Goal: Use online tool/utility: Utilize a website feature to perform a specific function

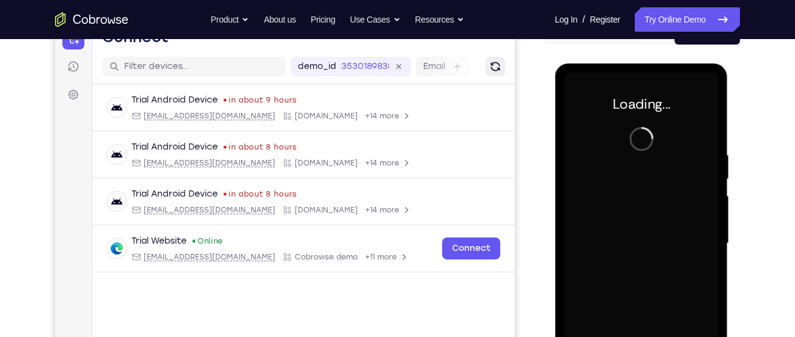
click at [487, 69] on button "Refresh" at bounding box center [495, 67] width 20 height 20
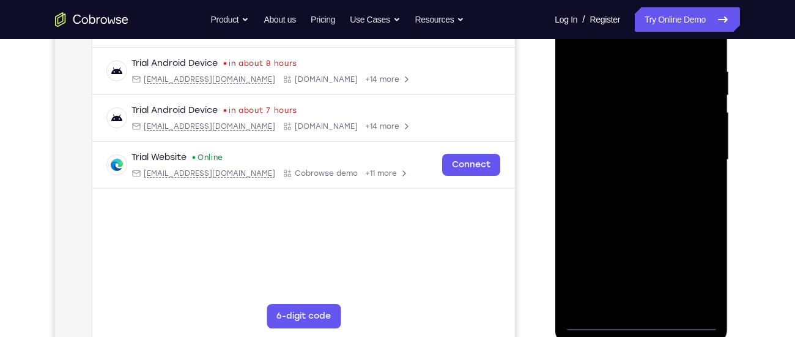
scroll to position [220, 0]
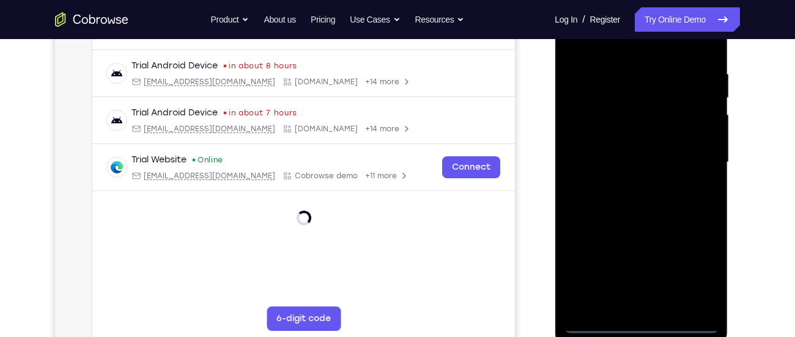
click at [646, 327] on div at bounding box center [641, 162] width 154 height 342
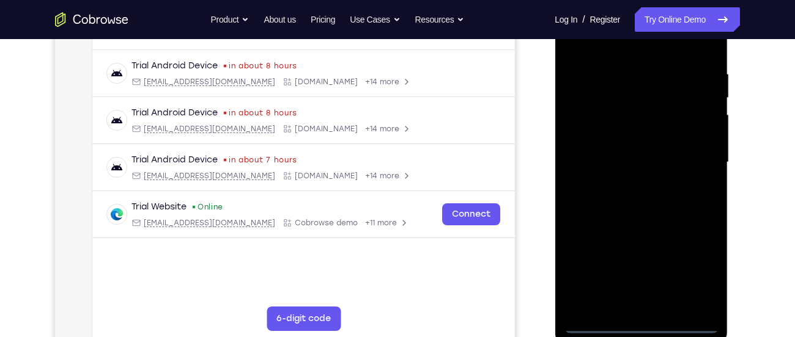
click at [644, 327] on div at bounding box center [641, 162] width 154 height 342
click at [702, 267] on div at bounding box center [641, 162] width 154 height 342
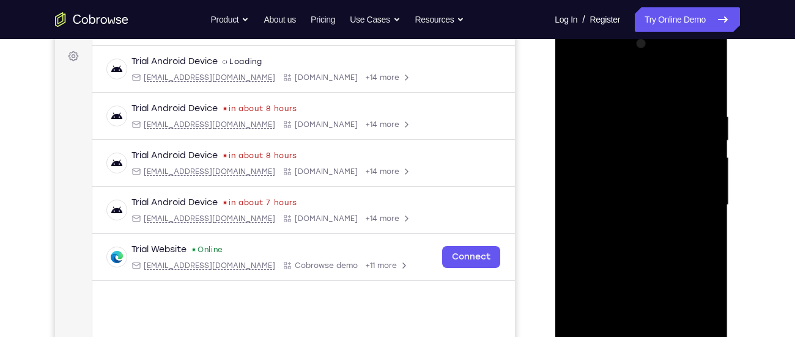
scroll to position [182, 0]
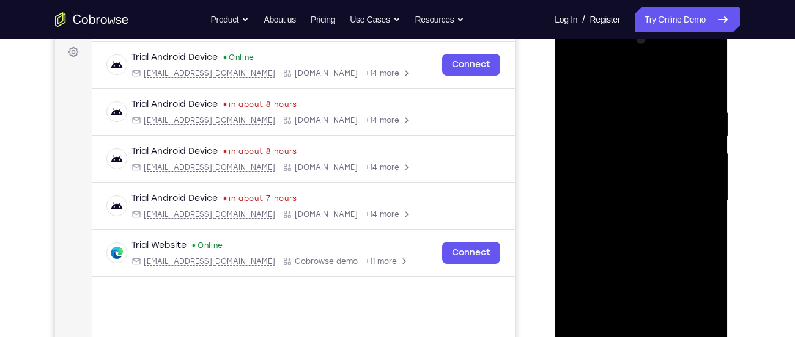
click at [607, 81] on div at bounding box center [641, 201] width 154 height 342
click at [697, 193] on div at bounding box center [641, 201] width 154 height 342
click at [627, 221] on div at bounding box center [641, 201] width 154 height 342
click at [623, 183] on div at bounding box center [641, 201] width 154 height 342
click at [615, 175] on div at bounding box center [641, 201] width 154 height 342
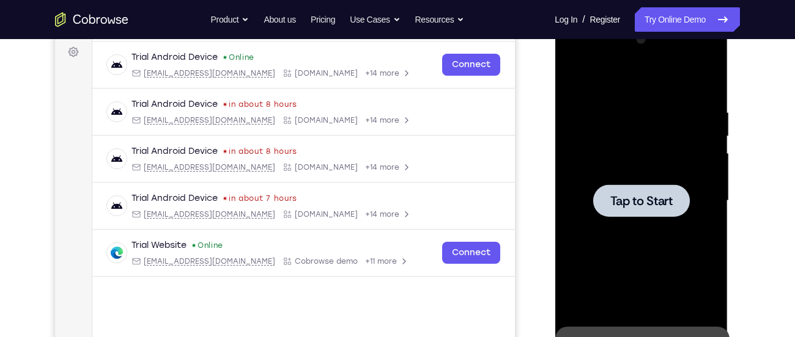
click at [615, 175] on div at bounding box center [641, 201] width 154 height 342
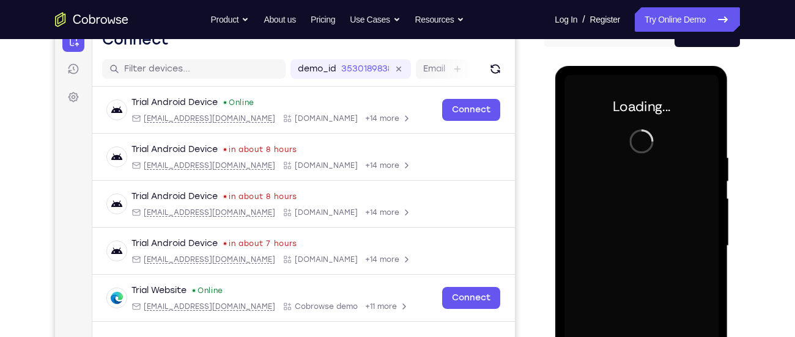
scroll to position [136, 0]
click at [503, 70] on button "Refresh" at bounding box center [495, 70] width 20 height 20
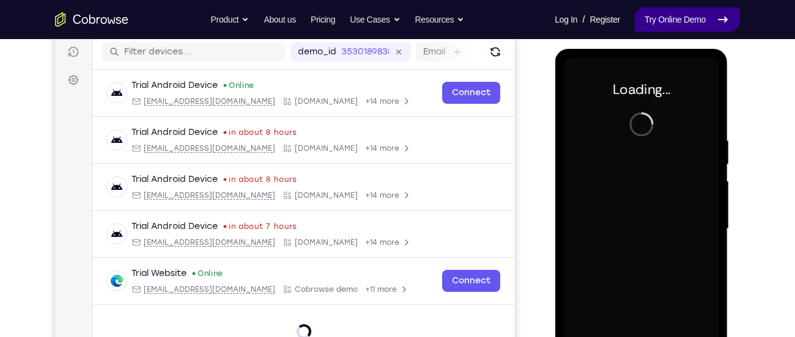
click at [669, 13] on link "Try Online Demo" at bounding box center [687, 19] width 105 height 24
click at [674, 18] on link "Try Online Demo" at bounding box center [687, 19] width 105 height 24
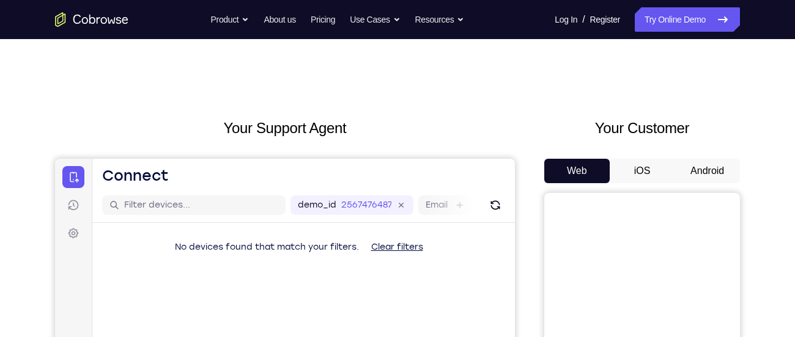
click at [685, 166] on button "Android" at bounding box center [706, 171] width 65 height 24
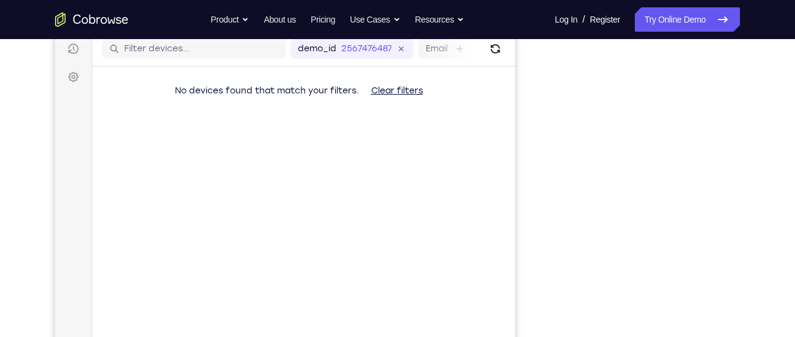
scroll to position [157, 0]
click at [499, 50] on icon "Refresh" at bounding box center [494, 48] width 9 height 9
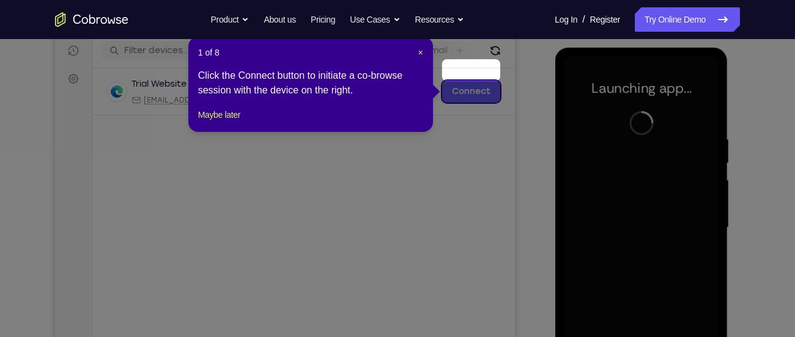
scroll to position [148, 0]
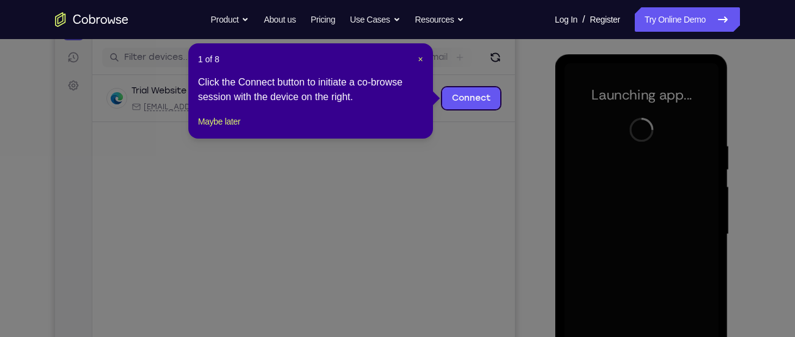
click at [423, 58] on div "1 of 8 × Click the Connect button to initiate a co-browse session with the devi…" at bounding box center [310, 90] width 245 height 95
click at [418, 57] on span "×" at bounding box center [420, 59] width 5 height 10
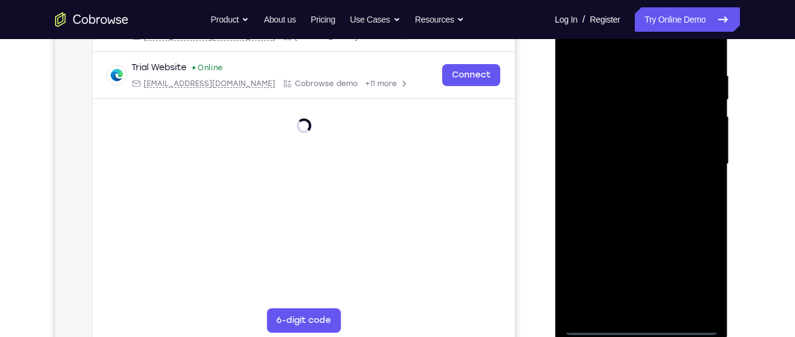
scroll to position [224, 0]
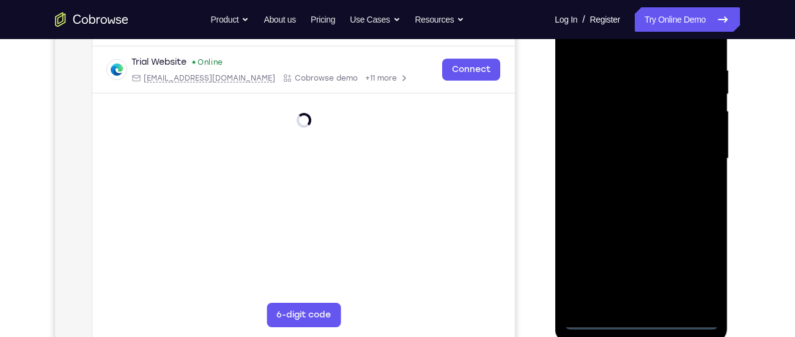
click at [643, 321] on div at bounding box center [641, 159] width 154 height 342
click at [690, 268] on div at bounding box center [641, 159] width 154 height 342
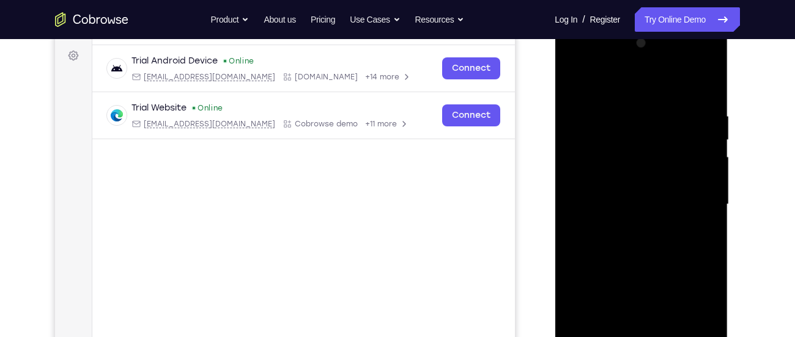
scroll to position [177, 0]
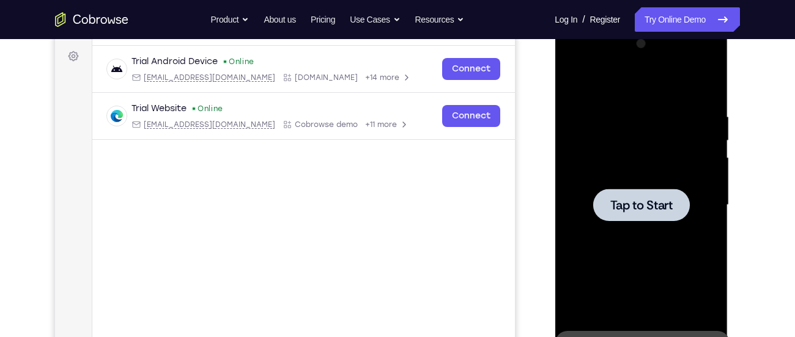
click at [619, 125] on div at bounding box center [641, 205] width 154 height 342
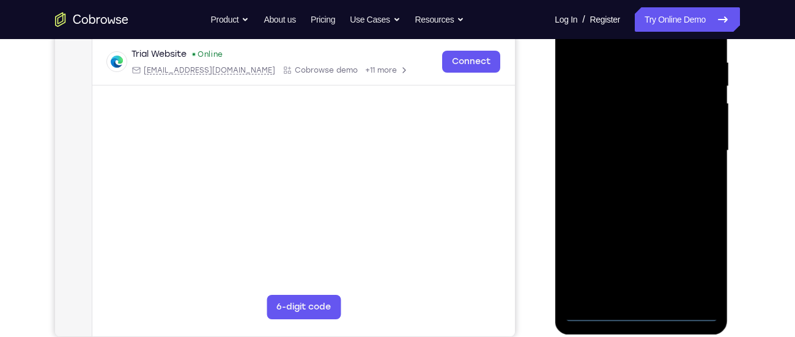
scroll to position [232, 0]
click at [639, 317] on div at bounding box center [641, 150] width 154 height 342
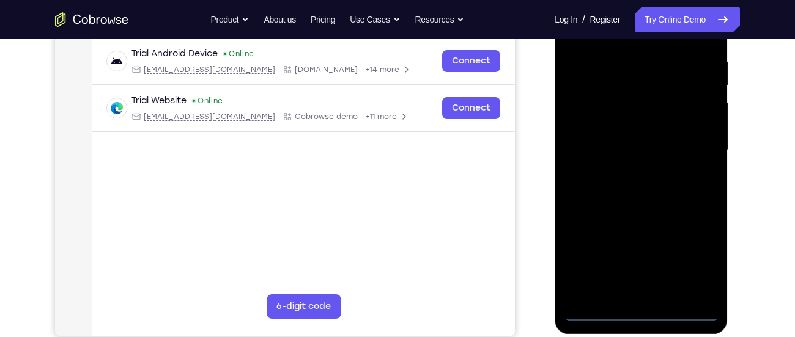
click at [639, 312] on div at bounding box center [641, 150] width 154 height 342
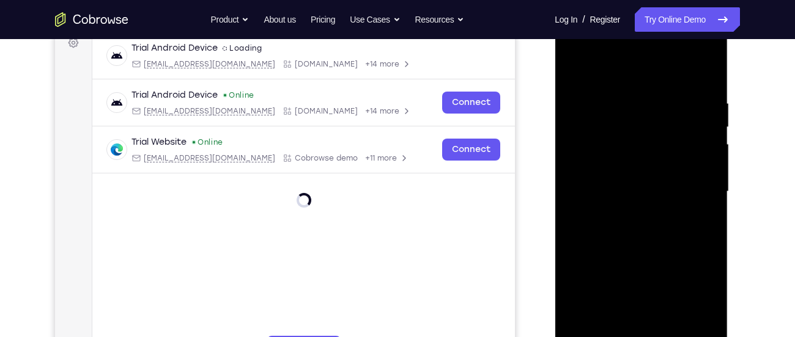
scroll to position [190, 0]
click at [695, 306] on div at bounding box center [641, 192] width 154 height 342
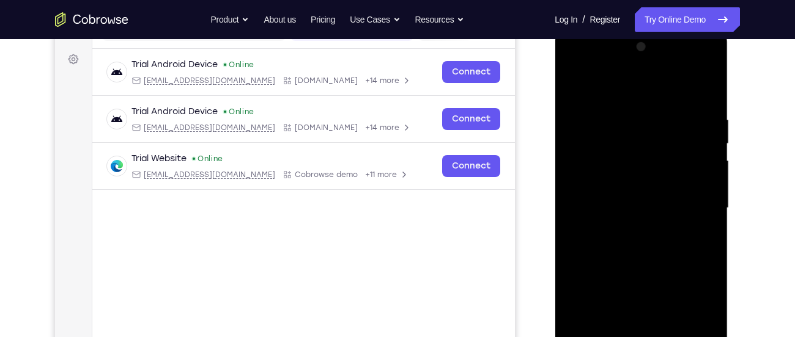
scroll to position [173, 0]
click at [617, 91] on div at bounding box center [641, 210] width 154 height 342
click at [693, 207] on div at bounding box center [641, 210] width 154 height 342
click at [624, 233] on div at bounding box center [641, 210] width 154 height 342
click at [635, 200] on div at bounding box center [641, 210] width 154 height 342
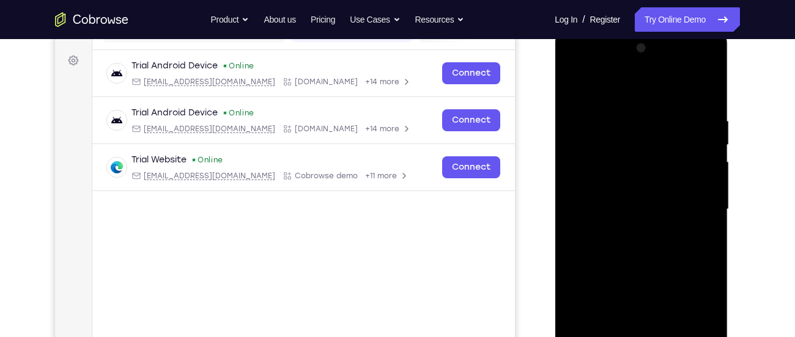
click at [609, 187] on div at bounding box center [641, 210] width 154 height 342
click at [611, 209] on div at bounding box center [641, 210] width 154 height 342
click at [617, 257] on div at bounding box center [641, 210] width 154 height 342
click at [621, 247] on div at bounding box center [641, 210] width 154 height 342
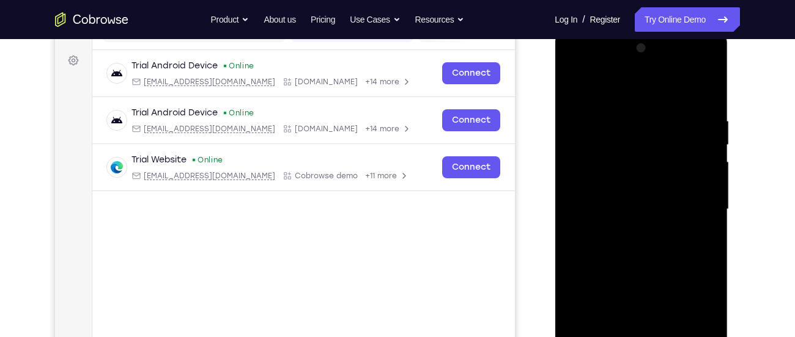
click at [621, 247] on div at bounding box center [641, 210] width 154 height 342
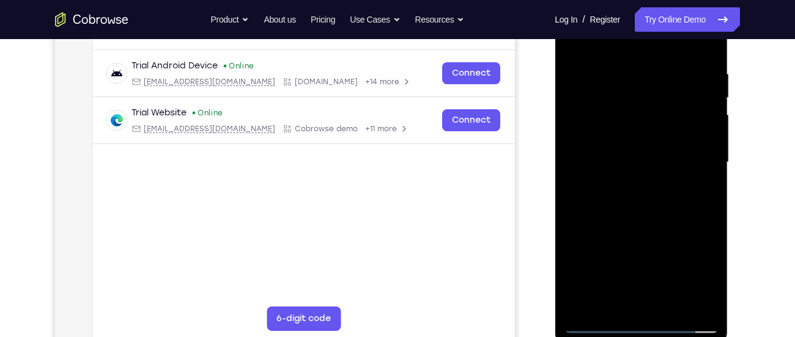
scroll to position [221, 0]
click at [638, 211] on div at bounding box center [641, 162] width 154 height 342
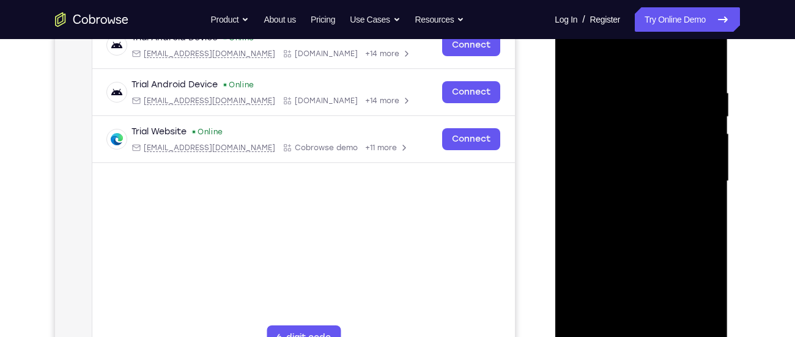
scroll to position [201, 0]
click at [706, 58] on div at bounding box center [641, 182] width 154 height 342
click at [688, 88] on div at bounding box center [641, 182] width 154 height 342
click at [668, 79] on div at bounding box center [641, 182] width 154 height 342
click at [604, 76] on div at bounding box center [641, 182] width 154 height 342
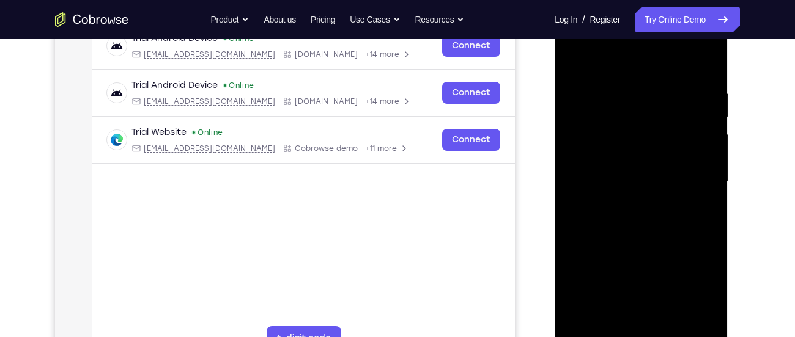
click at [644, 95] on div at bounding box center [641, 182] width 154 height 342
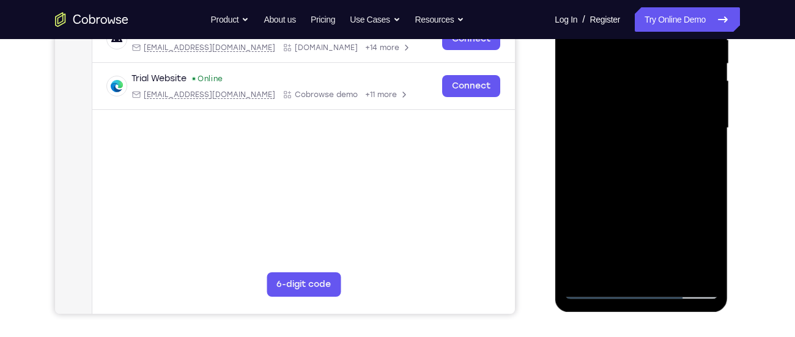
scroll to position [259, 0]
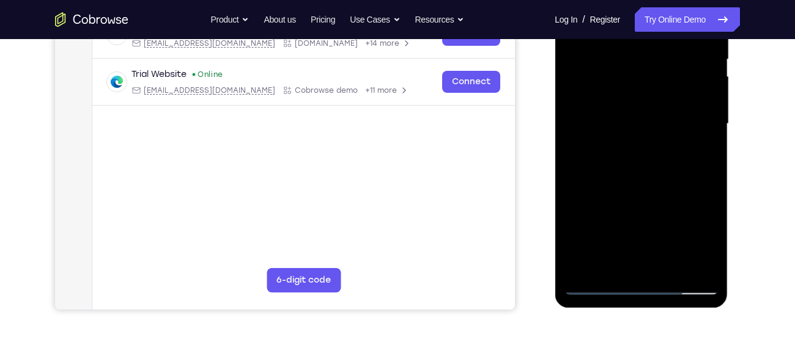
click at [581, 265] on div at bounding box center [641, 124] width 154 height 342
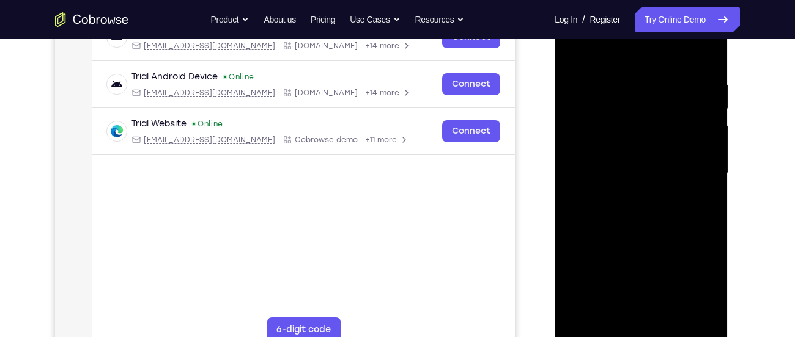
scroll to position [187, 0]
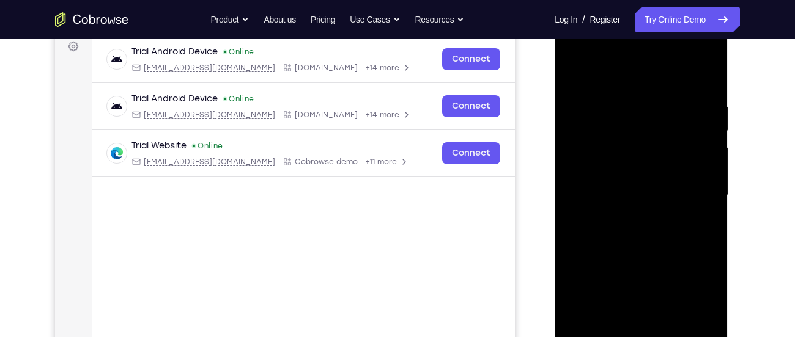
click at [570, 56] on div at bounding box center [641, 195] width 154 height 342
click at [570, 55] on div at bounding box center [641, 195] width 154 height 342
click at [619, 161] on div at bounding box center [641, 195] width 154 height 342
click at [621, 194] on div at bounding box center [641, 195] width 154 height 342
click at [609, 177] on div at bounding box center [641, 195] width 154 height 342
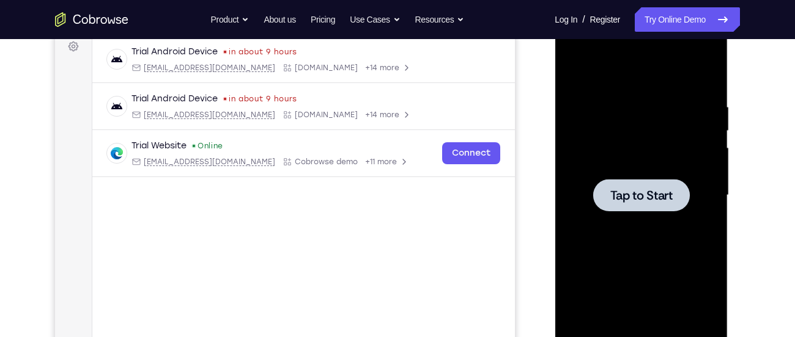
click at [614, 146] on div at bounding box center [641, 195] width 154 height 342
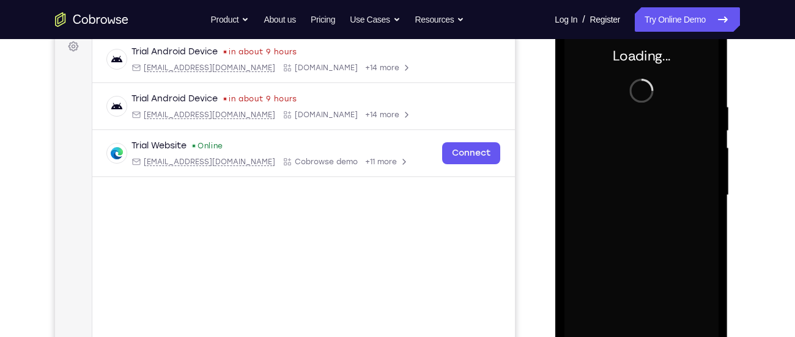
scroll to position [139, 0]
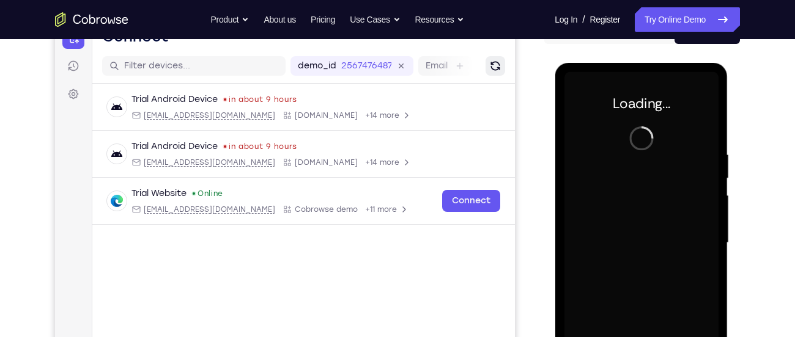
click at [489, 68] on icon "Refresh" at bounding box center [495, 66] width 12 height 12
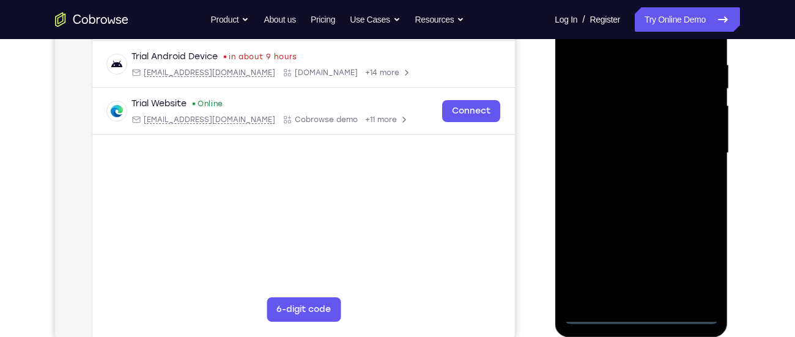
scroll to position [230, 0]
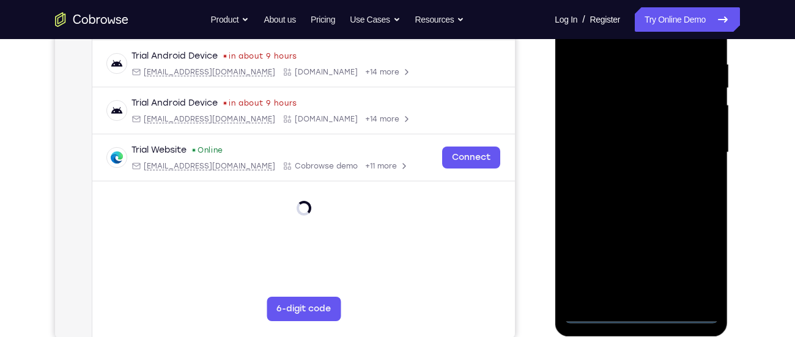
click at [646, 313] on div at bounding box center [641, 153] width 154 height 342
click at [642, 315] on div at bounding box center [641, 153] width 154 height 342
click at [690, 260] on div at bounding box center [641, 153] width 154 height 342
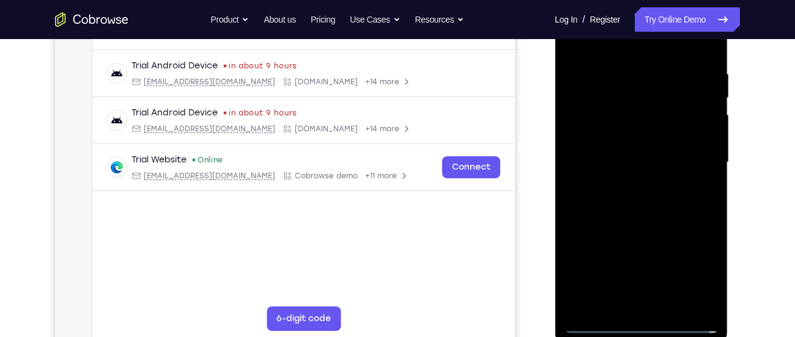
click at [690, 276] on div at bounding box center [641, 162] width 154 height 342
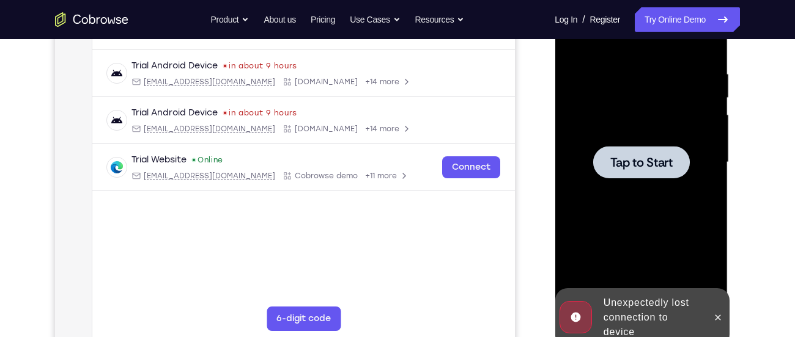
click at [627, 147] on div at bounding box center [640, 162] width 97 height 32
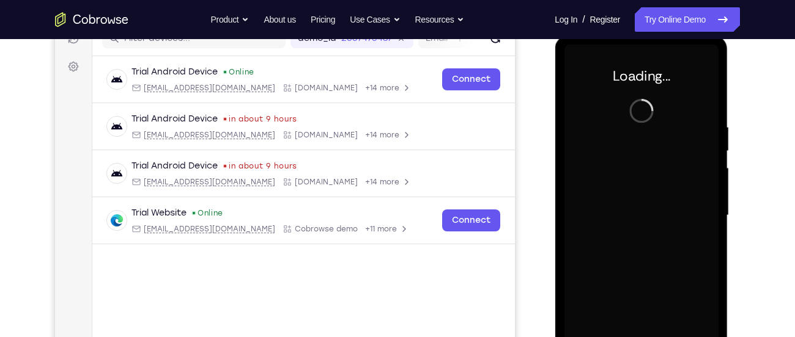
scroll to position [166, 0]
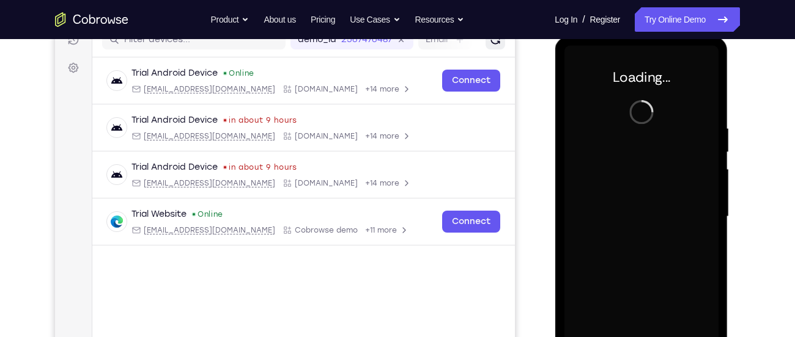
click at [495, 45] on icon "Refresh" at bounding box center [495, 40] width 12 height 12
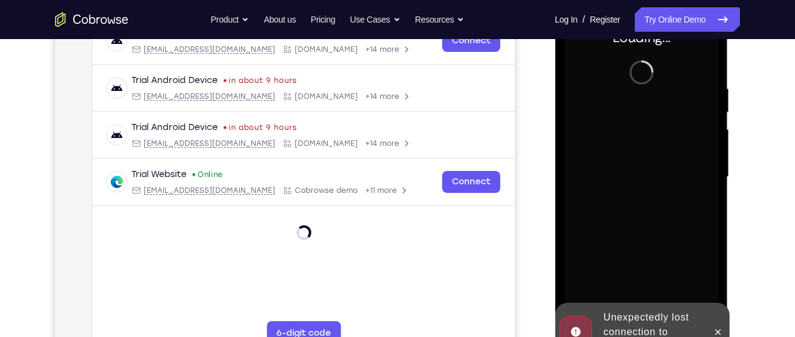
scroll to position [206, 0]
click at [718, 332] on icon at bounding box center [718, 332] width 6 height 6
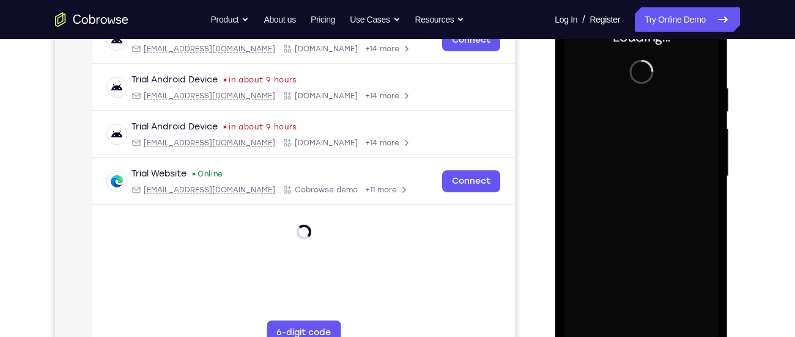
scroll to position [160, 0]
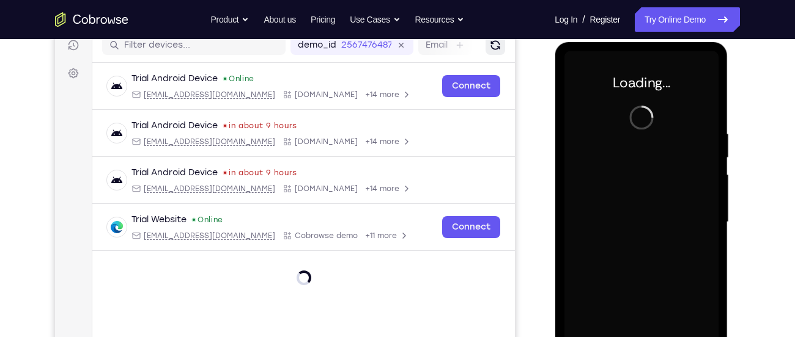
click at [492, 51] on button "Refresh" at bounding box center [495, 45] width 20 height 20
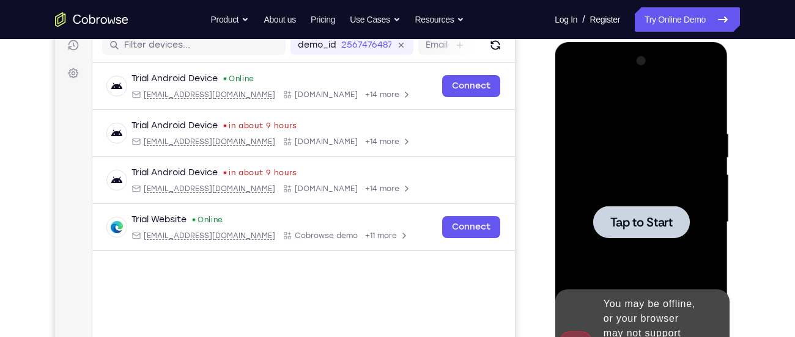
click at [606, 115] on div at bounding box center [641, 222] width 154 height 342
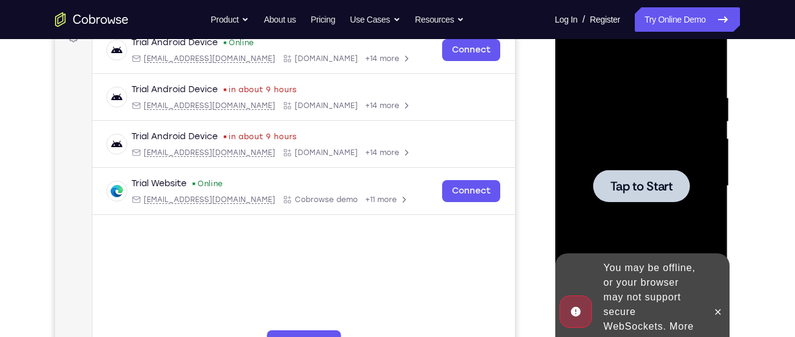
scroll to position [197, 0]
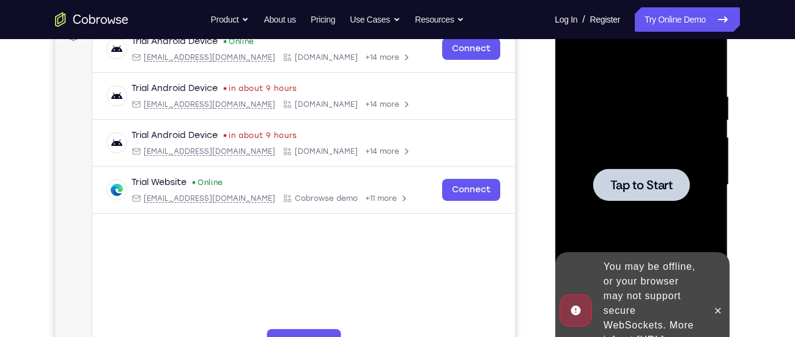
click at [606, 115] on div at bounding box center [641, 185] width 154 height 342
click at [724, 304] on button at bounding box center [717, 311] width 20 height 20
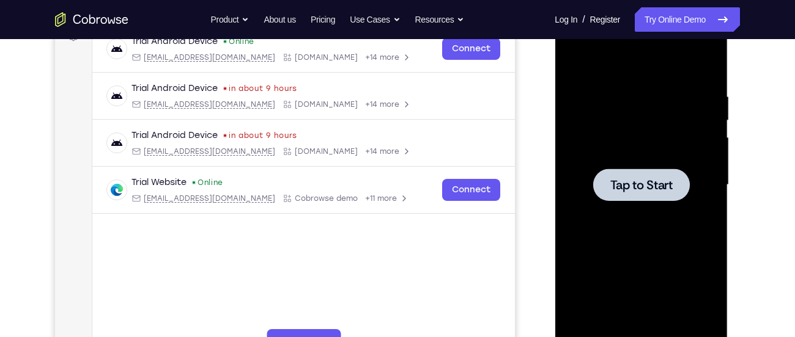
click at [680, 165] on div at bounding box center [641, 185] width 154 height 342
click at [656, 149] on div at bounding box center [641, 185] width 154 height 342
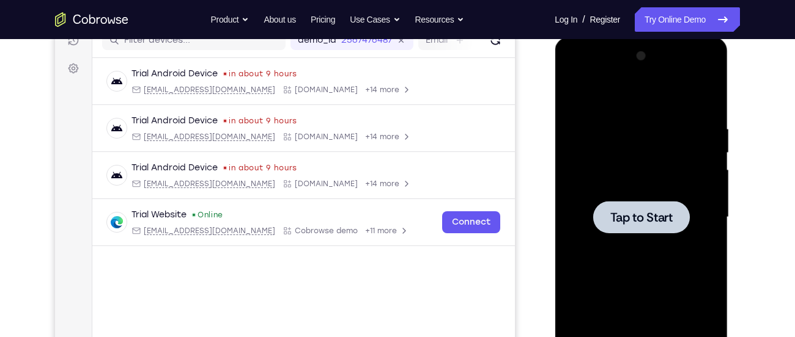
scroll to position [159, 0]
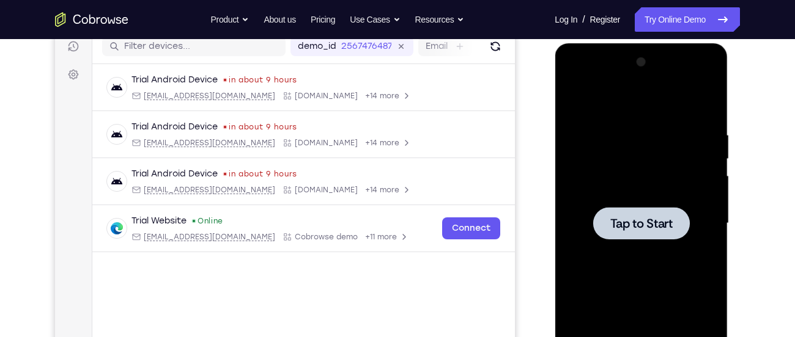
click at [648, 118] on div at bounding box center [641, 224] width 154 height 342
click at [483, 42] on div "demo_id 2567476487 2567476487 Email User ID Device ID Device name" at bounding box center [303, 46] width 422 height 35
click at [496, 50] on icon "Refresh" at bounding box center [495, 46] width 12 height 12
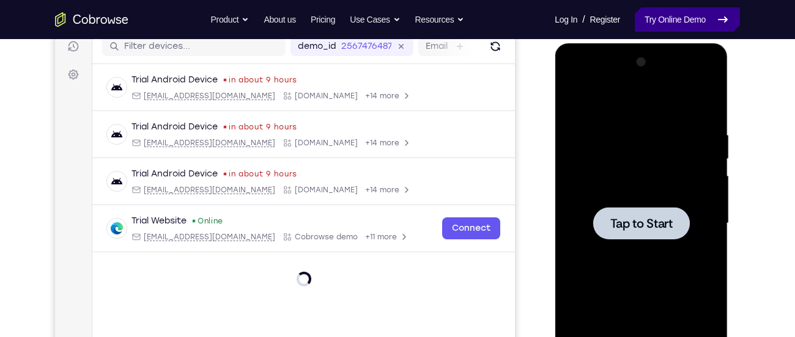
click at [663, 17] on link "Try Online Demo" at bounding box center [687, 19] width 105 height 24
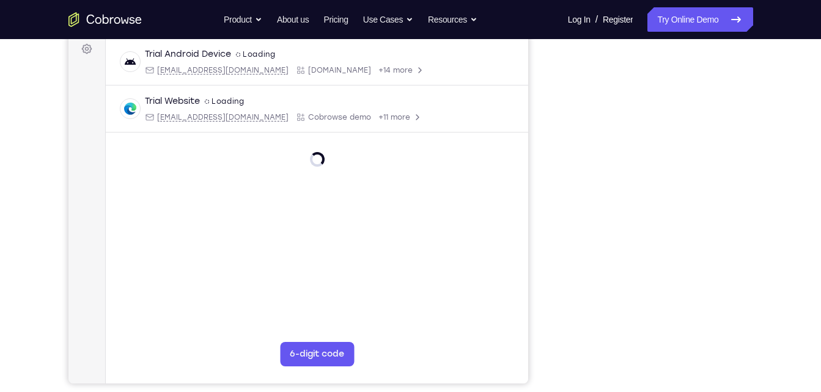
scroll to position [160, 0]
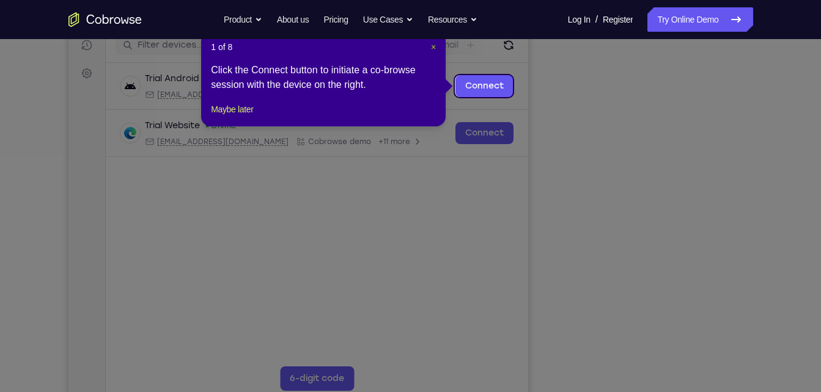
click at [431, 47] on span "×" at bounding box center [433, 47] width 5 height 10
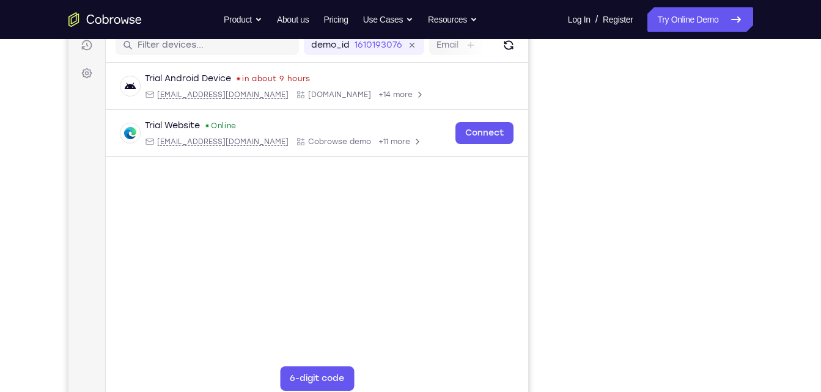
drag, startPoint x: 544, startPoint y: 72, endPoint x: 459, endPoint y: 58, distance: 86.0
click at [544, 72] on div "Your Support Agent Your Customer Web iOS Android" at bounding box center [410, 183] width 685 height 452
click at [505, 48] on icon "Refresh" at bounding box center [507, 45] width 13 height 13
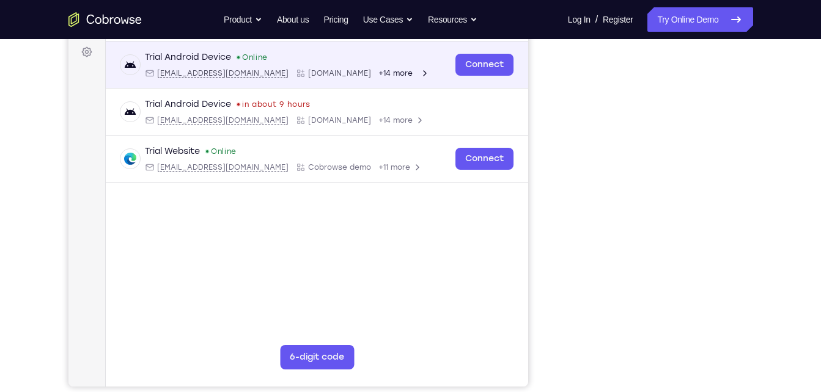
scroll to position [148, 0]
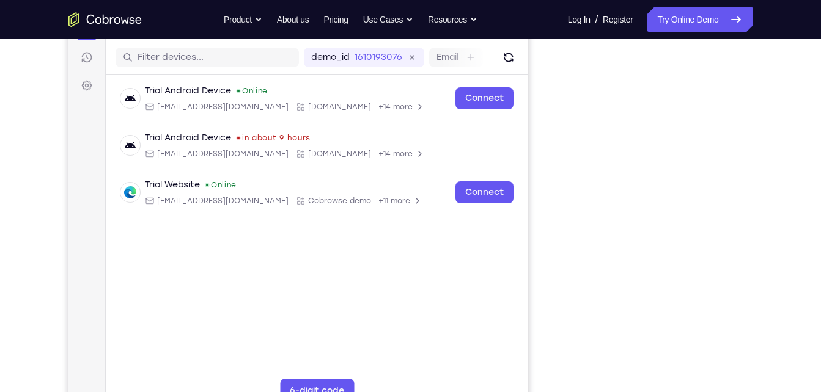
click at [743, 385] on div at bounding box center [656, 233] width 196 height 376
click at [513, 54] on icon "Refresh" at bounding box center [508, 58] width 16 height 16
click at [514, 61] on button "Refresh" at bounding box center [508, 58] width 20 height 20
click at [517, 61] on button "Refresh" at bounding box center [508, 58] width 20 height 20
click at [510, 61] on icon "Refresh" at bounding box center [508, 57] width 11 height 11
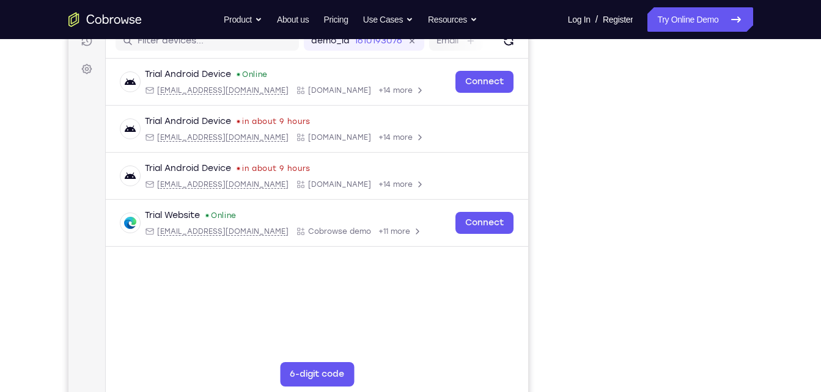
scroll to position [172, 0]
